Goal: Transaction & Acquisition: Download file/media

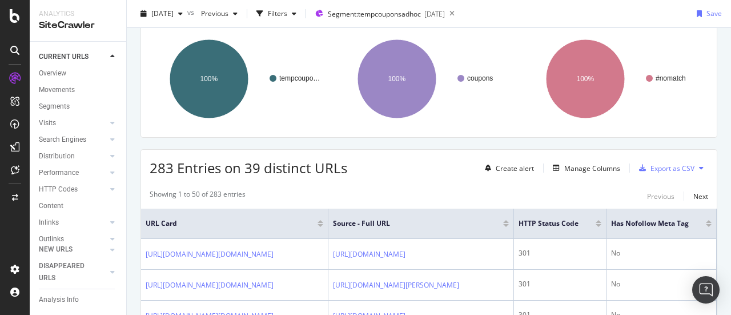
scroll to position [83, 0]
click at [666, 168] on div "Export as CSV" at bounding box center [672, 168] width 44 height 10
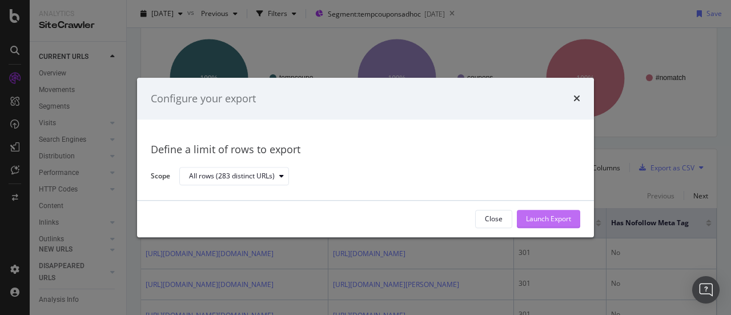
click at [556, 215] on div "Launch Export" at bounding box center [548, 219] width 45 height 10
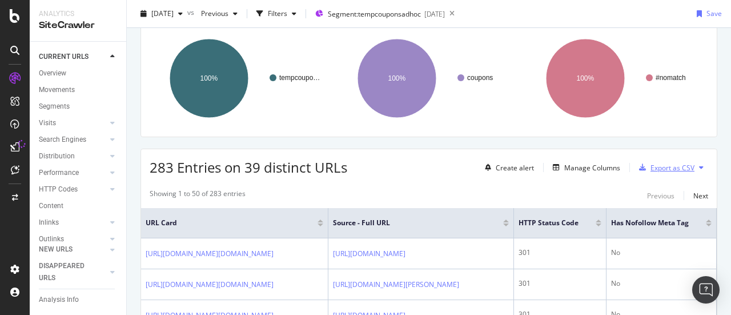
scroll to position [0, 0]
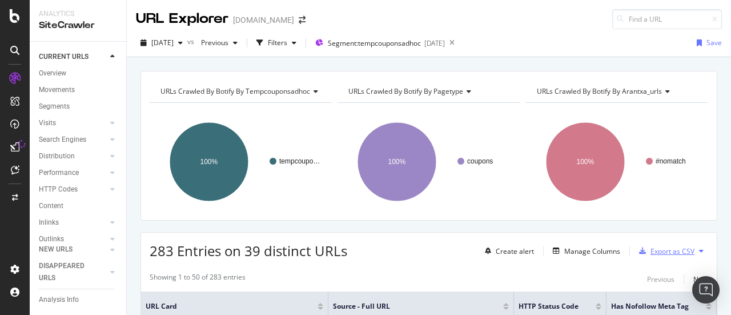
click at [660, 249] on div "Export as CSV" at bounding box center [672, 251] width 44 height 10
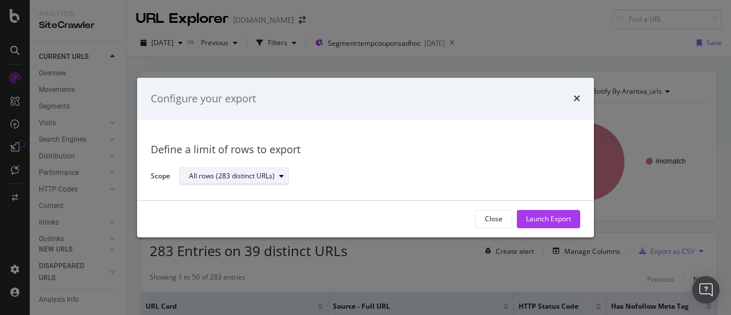
click at [237, 181] on div "All rows (283 distinct URLs)" at bounding box center [238, 176] width 99 height 16
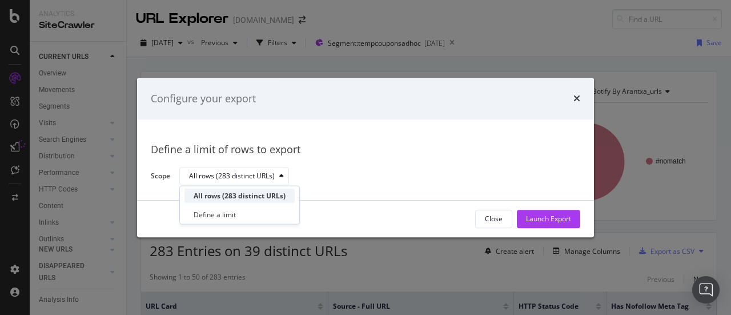
click at [248, 199] on div "All rows (283 distinct URLs)" at bounding box center [240, 196] width 92 height 10
click at [413, 189] on div "Define a limit of rows to export Scope All rows (283 distinct URLs)" at bounding box center [365, 160] width 457 height 81
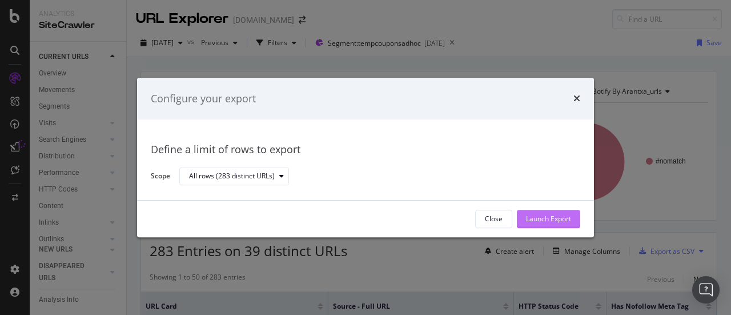
click at [529, 214] on div "Launch Export" at bounding box center [548, 219] width 45 height 10
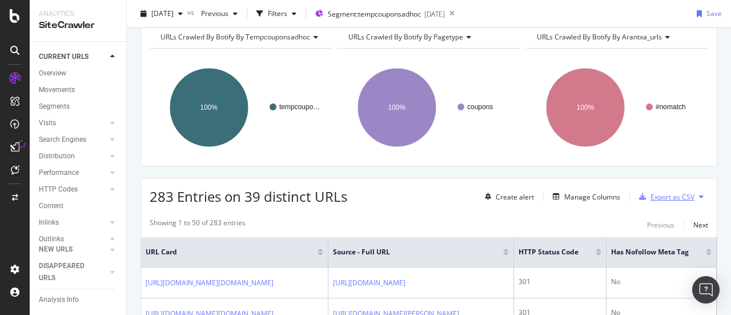
scroll to position [38, 0]
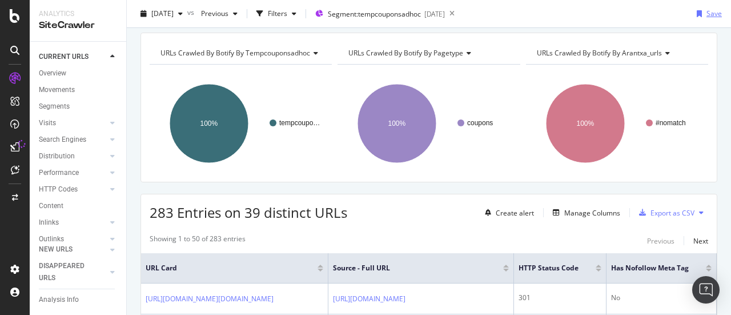
click at [697, 12] on icon "button" at bounding box center [699, 13] width 5 height 7
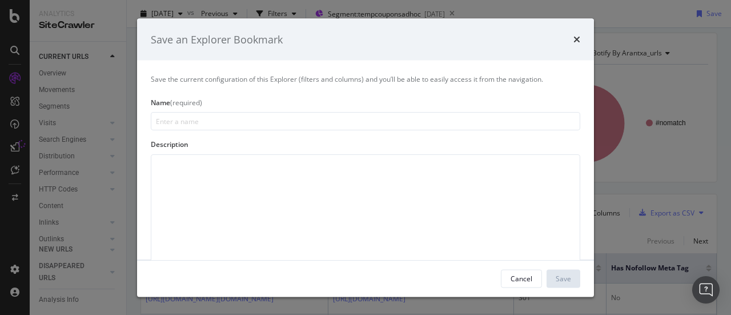
click at [448, 104] on div "Name (required)" at bounding box center [365, 103] width 429 height 10
click at [577, 36] on icon "times" at bounding box center [576, 39] width 7 height 9
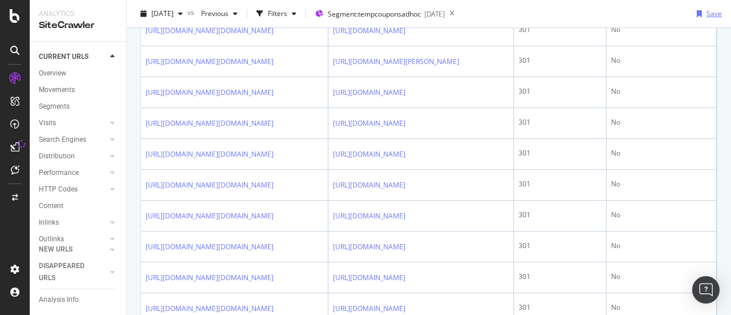
scroll to position [111, 0]
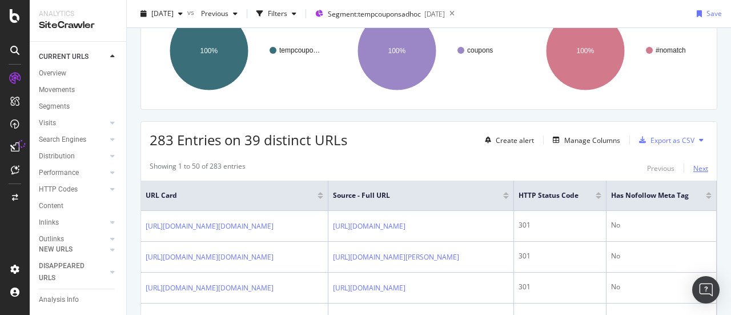
click at [693, 170] on div "Next" at bounding box center [700, 168] width 15 height 10
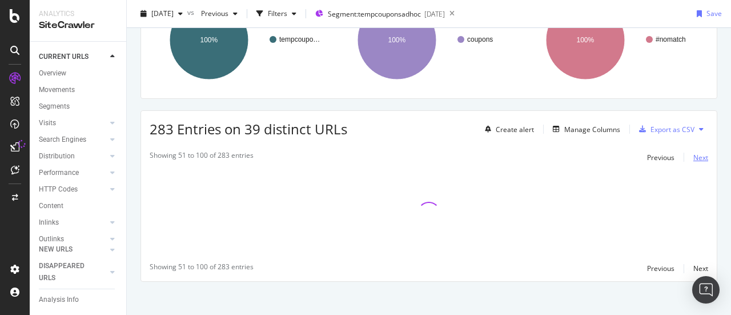
scroll to position [127, 0]
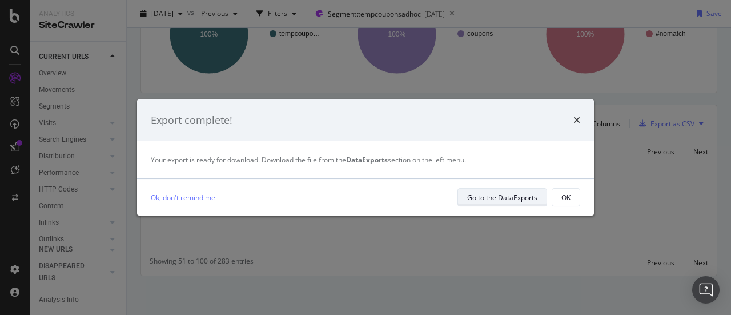
click at [505, 194] on div "Go to the DataExports" at bounding box center [502, 197] width 70 height 10
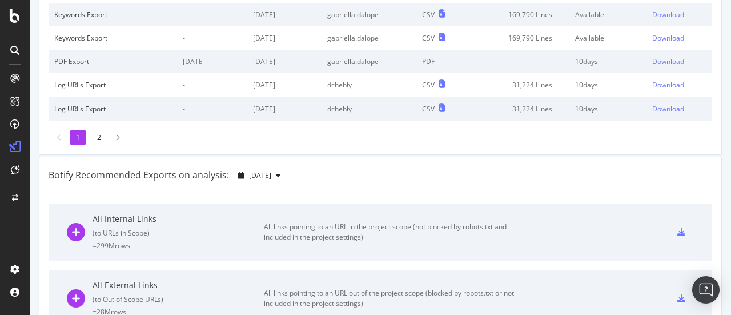
scroll to position [222, 0]
click at [280, 173] on icon "button" at bounding box center [278, 175] width 5 height 7
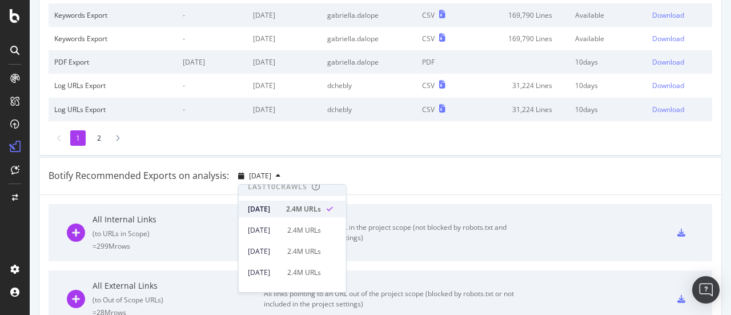
scroll to position [0, 0]
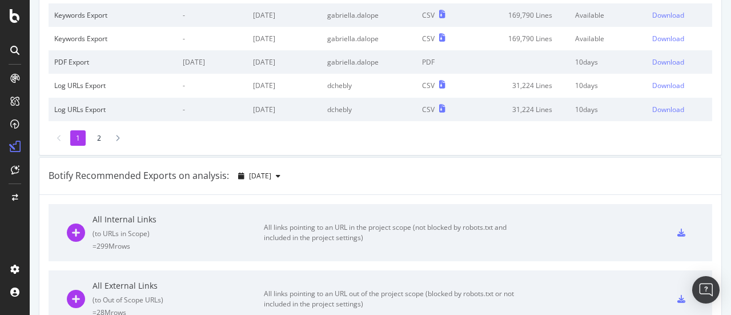
click at [395, 175] on div "Botify Recommended Exports on analysis: [DATE]" at bounding box center [380, 176] width 682 height 37
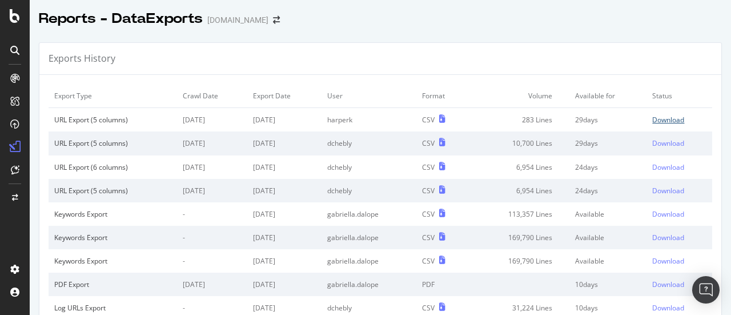
click at [652, 118] on div "Download" at bounding box center [668, 120] width 32 height 10
